Goal: Find specific page/section: Find specific page/section

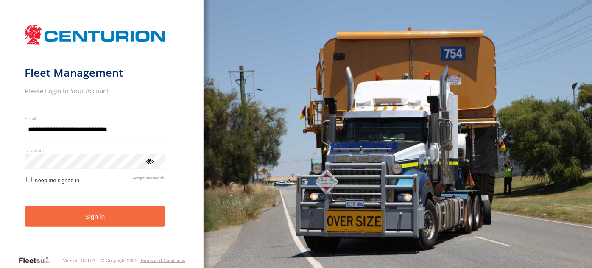
click at [98, 212] on button "Sign in" at bounding box center [95, 216] width 141 height 21
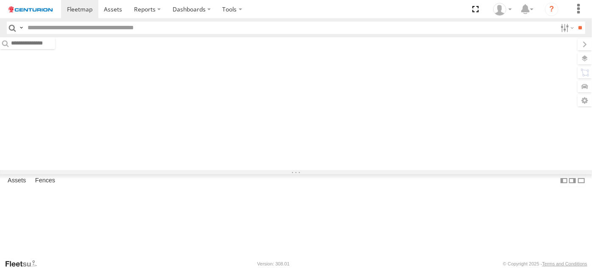
click at [57, 25] on input "text" at bounding box center [290, 28] width 533 height 12
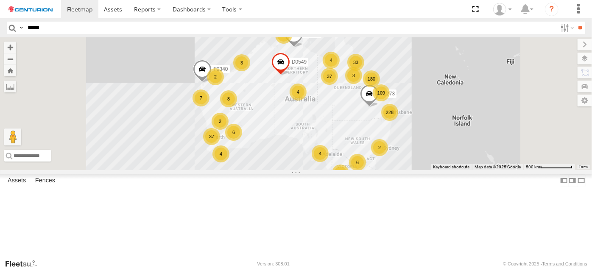
type input "*****"
click at [576, 22] on input "**" at bounding box center [581, 28] width 10 height 12
